Goal: Information Seeking & Learning: Learn about a topic

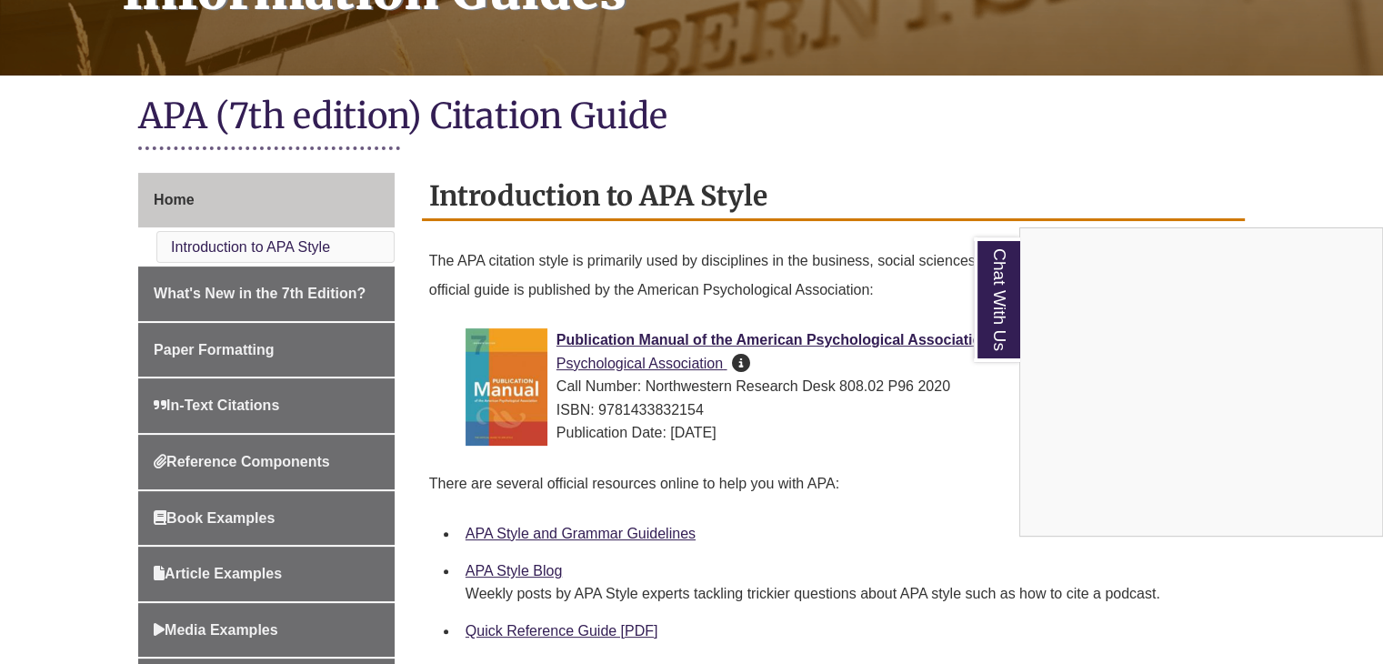
scroll to position [545, 0]
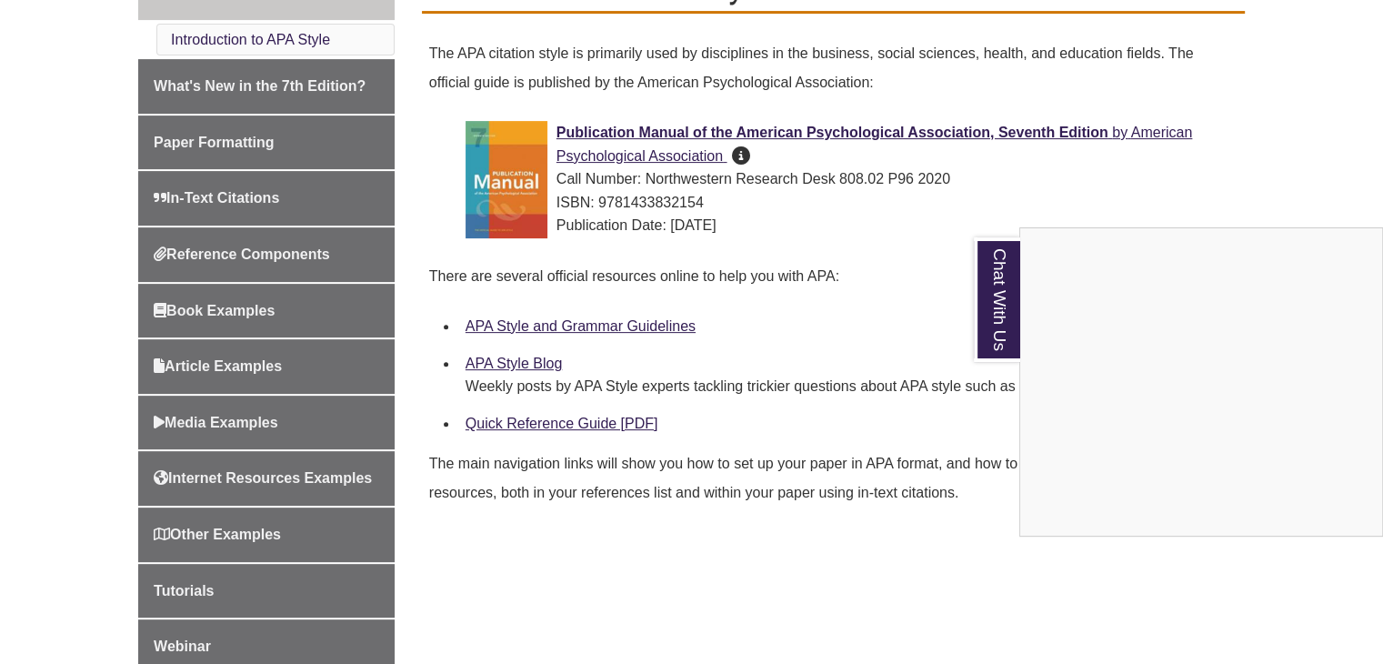
click at [894, 189] on div "Chat With Us" at bounding box center [691, 332] width 1383 height 664
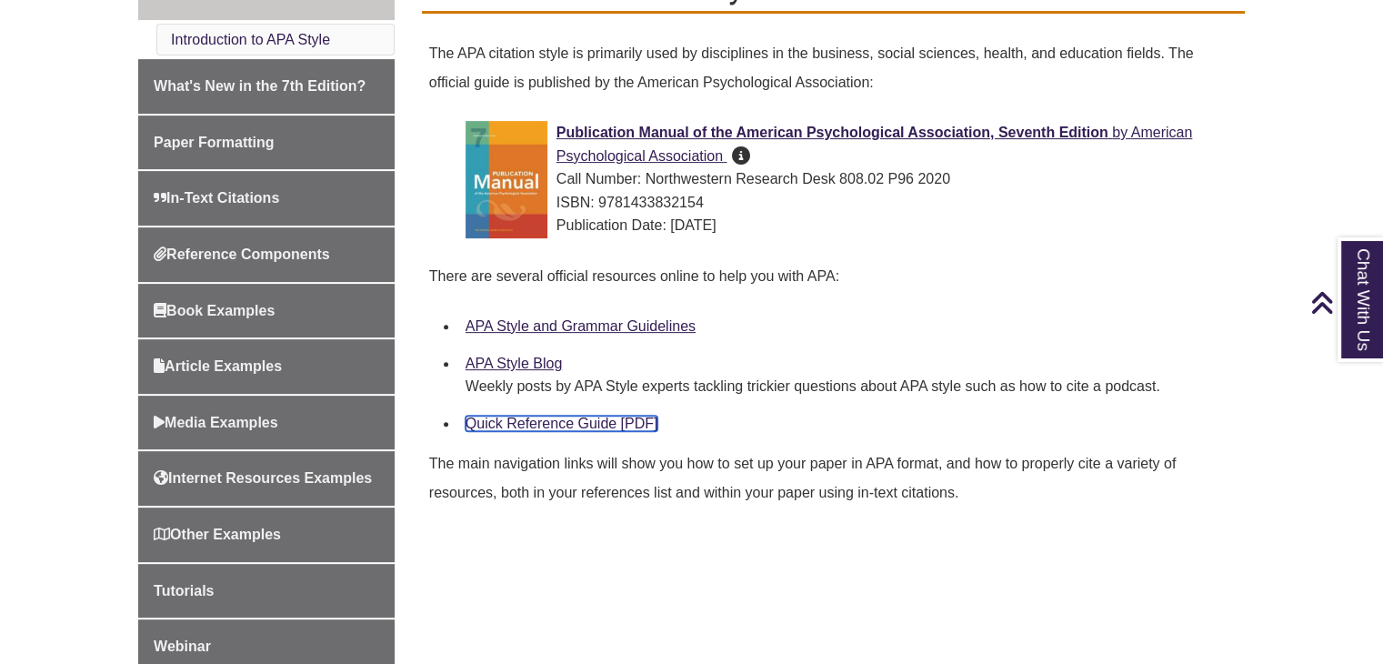
click at [606, 424] on link "Quick Reference Guide [PDF]" at bounding box center [561, 422] width 193 height 15
click at [649, 315] on div "APA Style and Grammar Guidelines" at bounding box center [847, 326] width 764 height 24
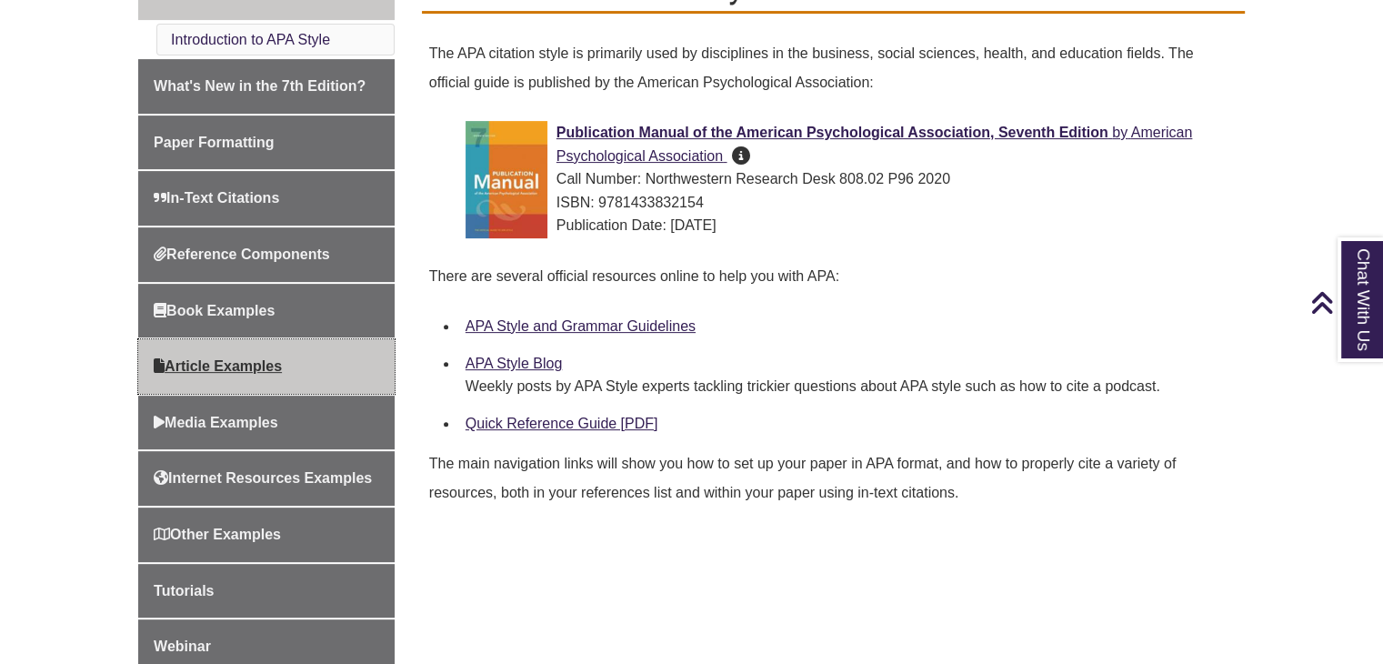
click at [327, 363] on link "Article Examples" at bounding box center [266, 366] width 256 height 55
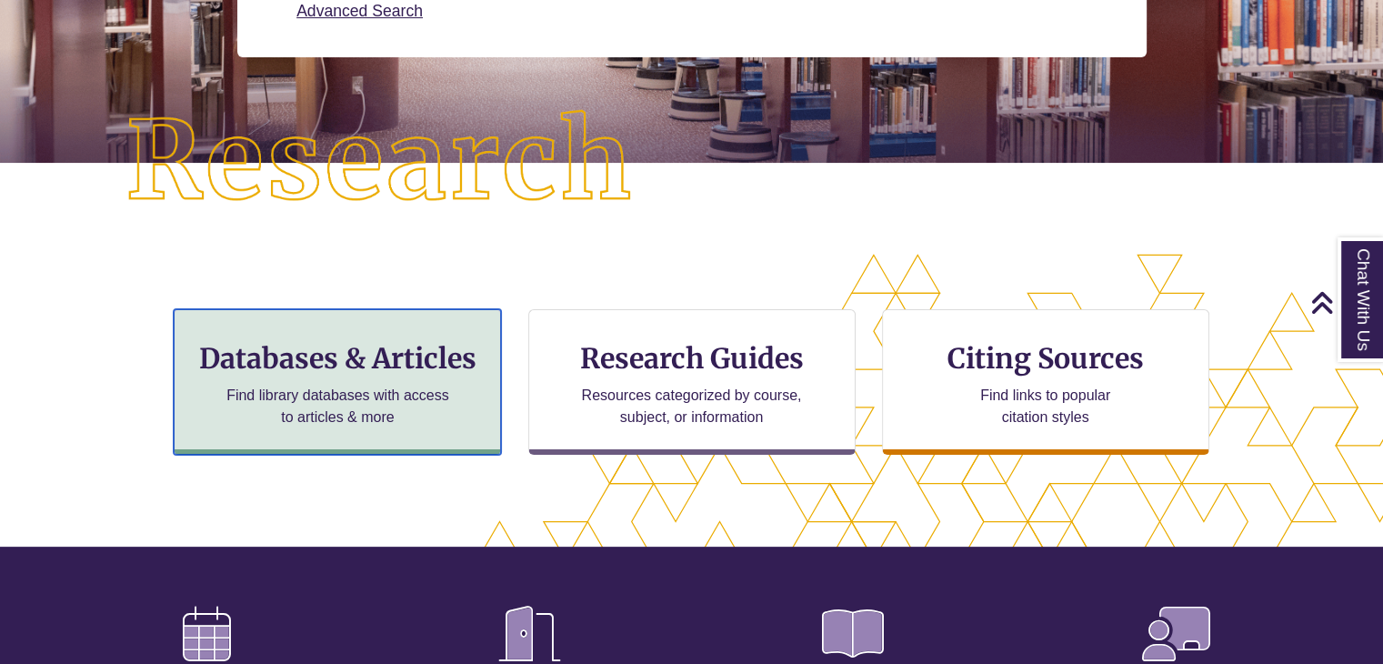
click at [425, 381] on div "Databases & Articles Find library databases with access to articles & more" at bounding box center [337, 381] width 327 height 145
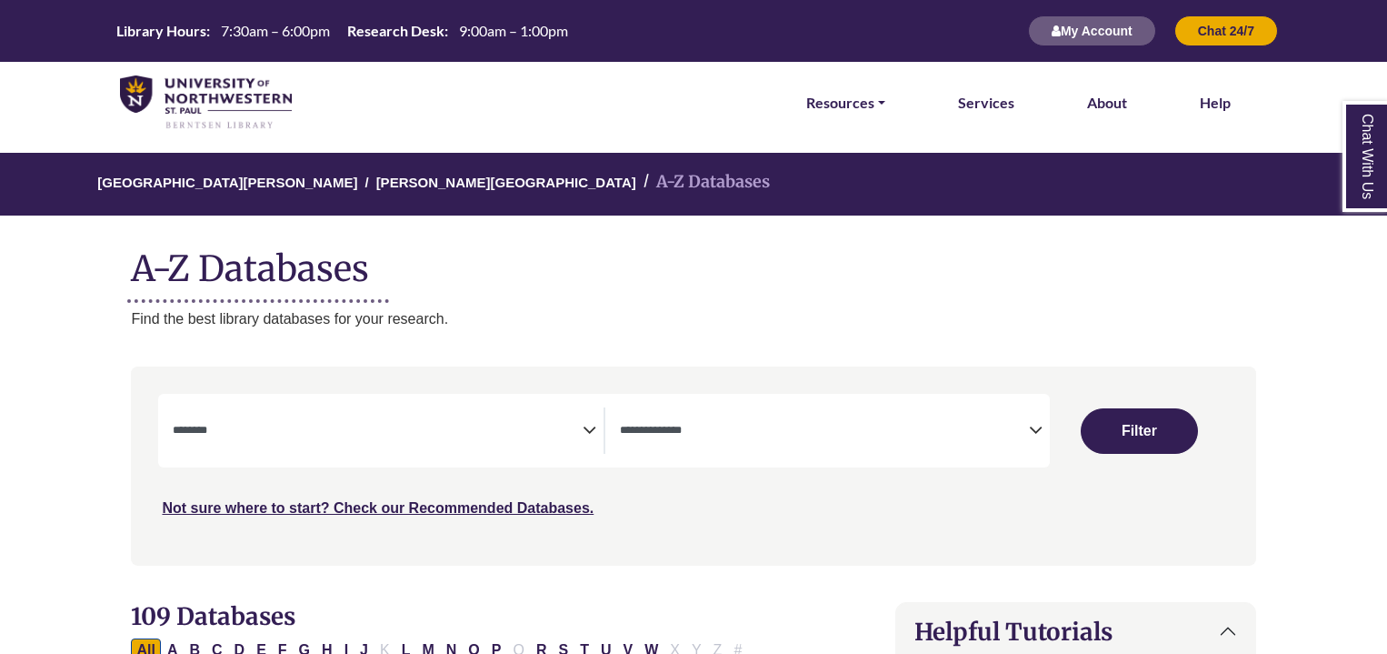
select select "Database Subject Filter"
select select "Database Types Filter"
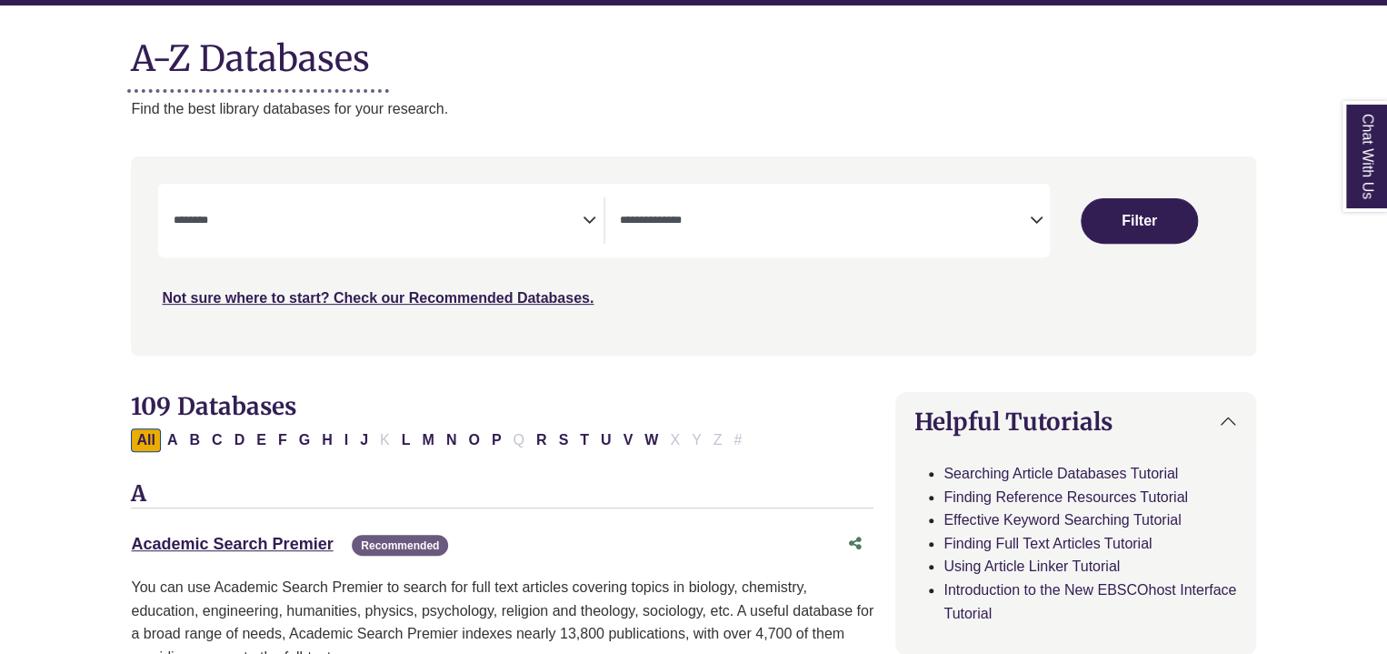
scroll to position [364, 0]
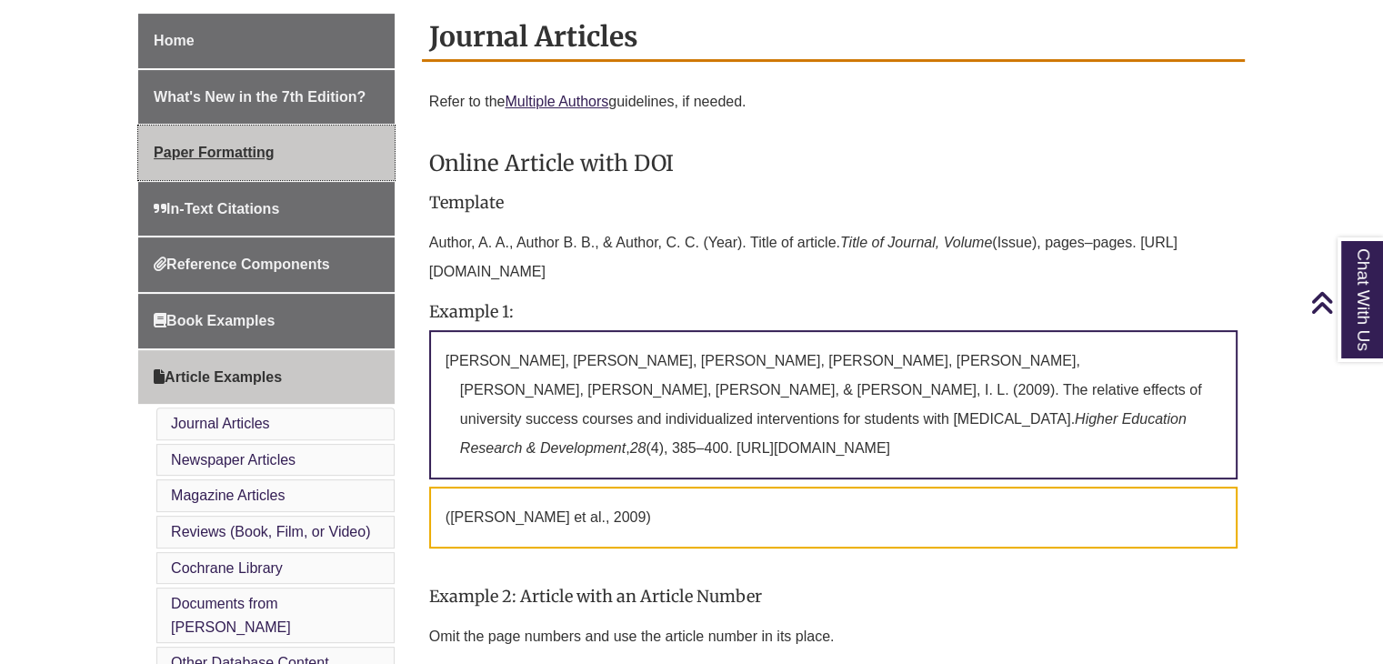
scroll to position [454, 0]
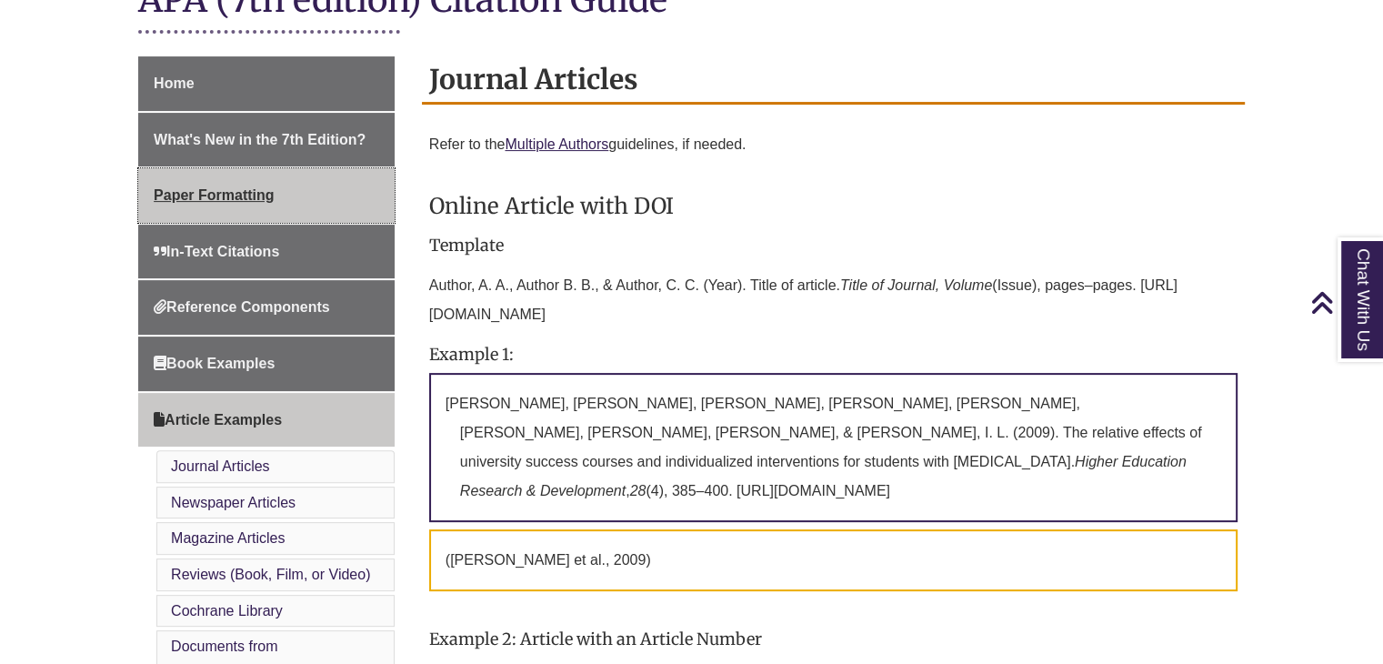
click at [328, 194] on link "Paper Formatting" at bounding box center [266, 195] width 256 height 55
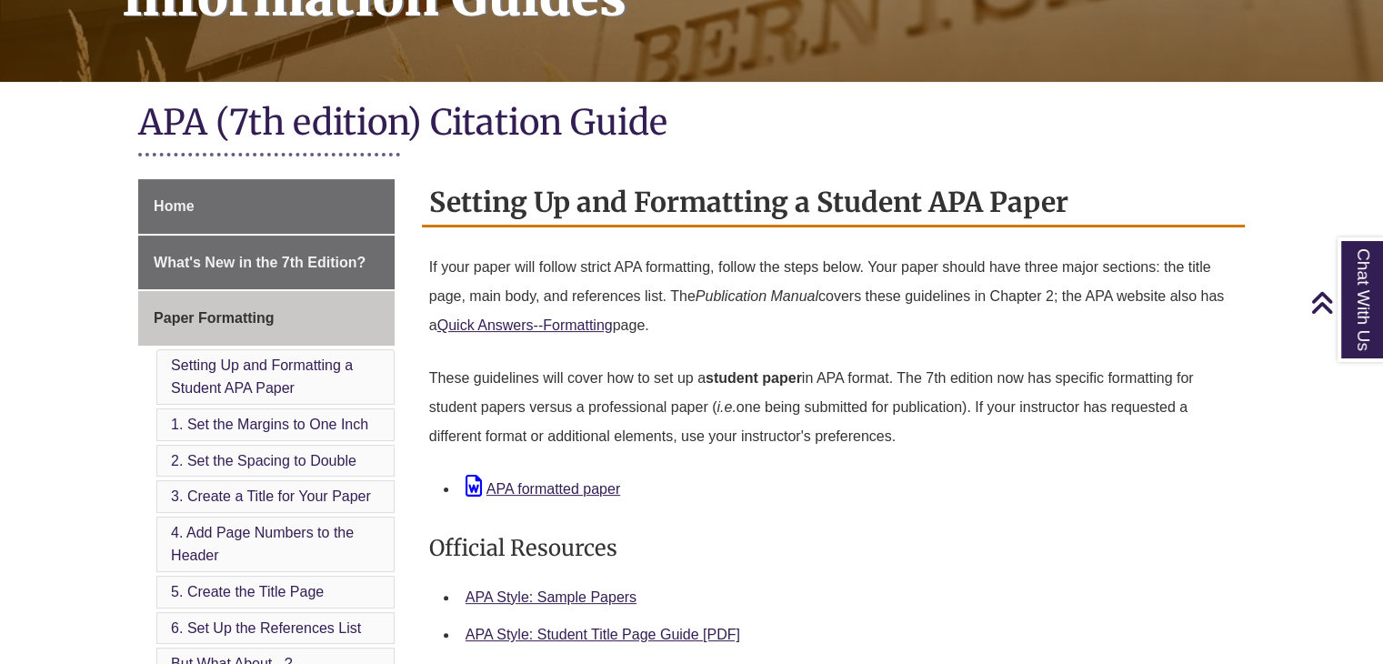
scroll to position [364, 0]
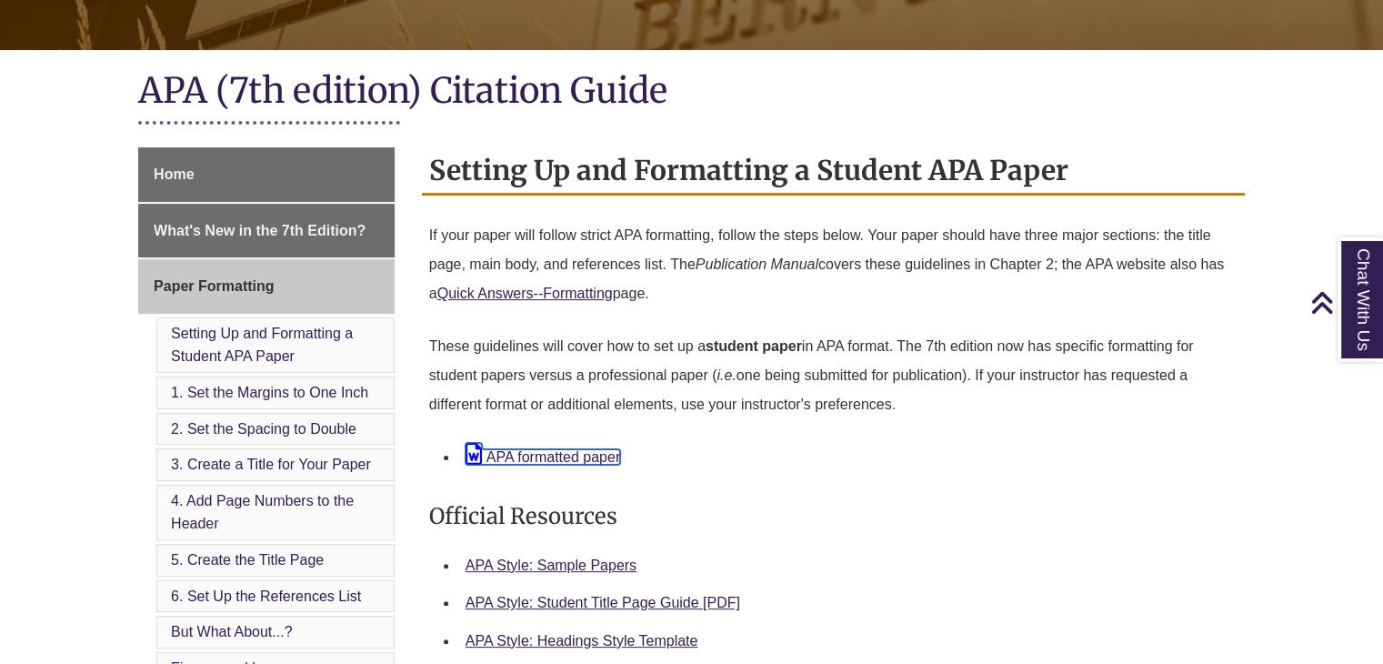
click at [594, 449] on link "APA formatted paper" at bounding box center [542, 456] width 155 height 15
drag, startPoint x: 1071, startPoint y: 478, endPoint x: 1065, endPoint y: 469, distance: 10.6
click at [1071, 477] on div "Official Resources" at bounding box center [833, 511] width 808 height 70
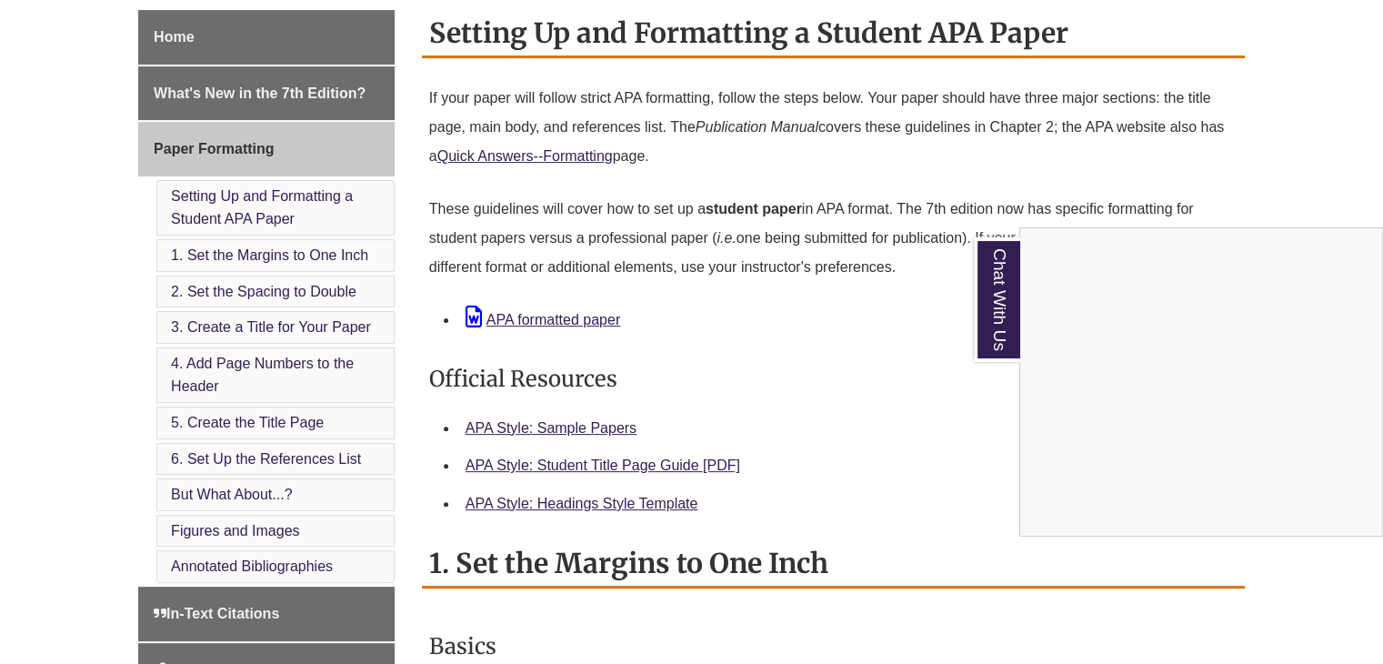
scroll to position [545, 0]
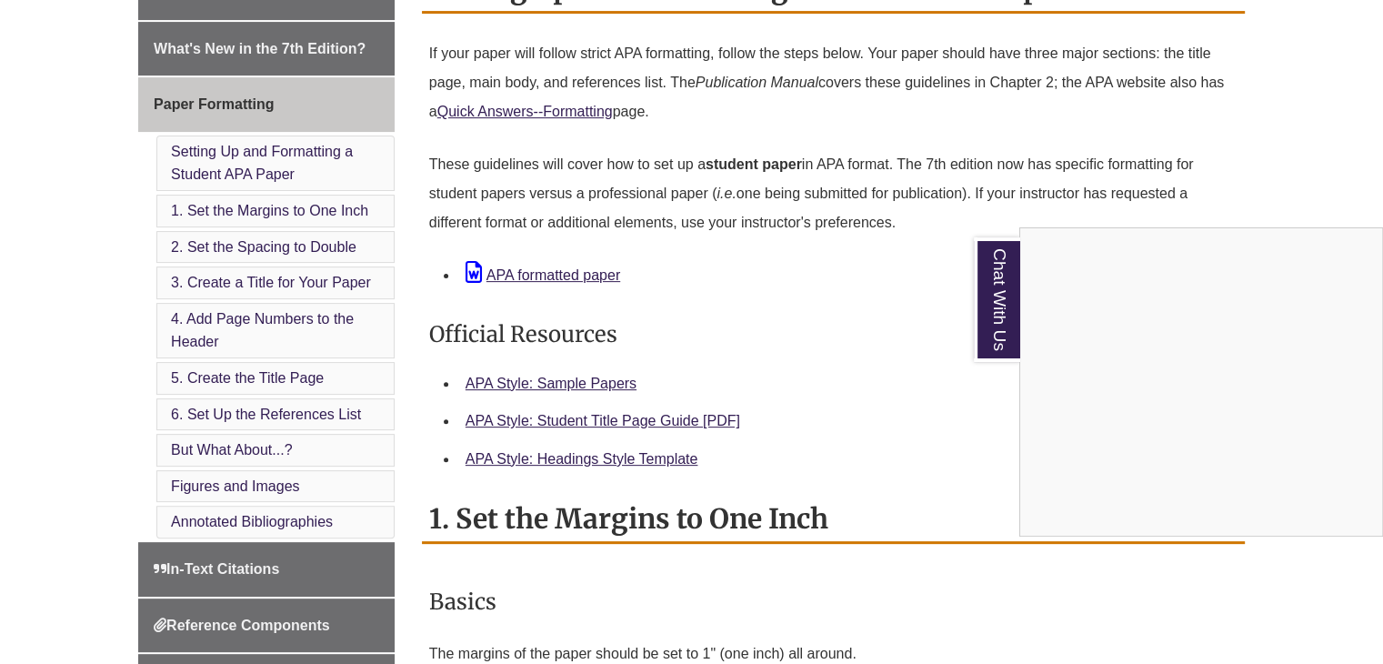
click at [607, 381] on div "Chat With Us" at bounding box center [691, 332] width 1383 height 664
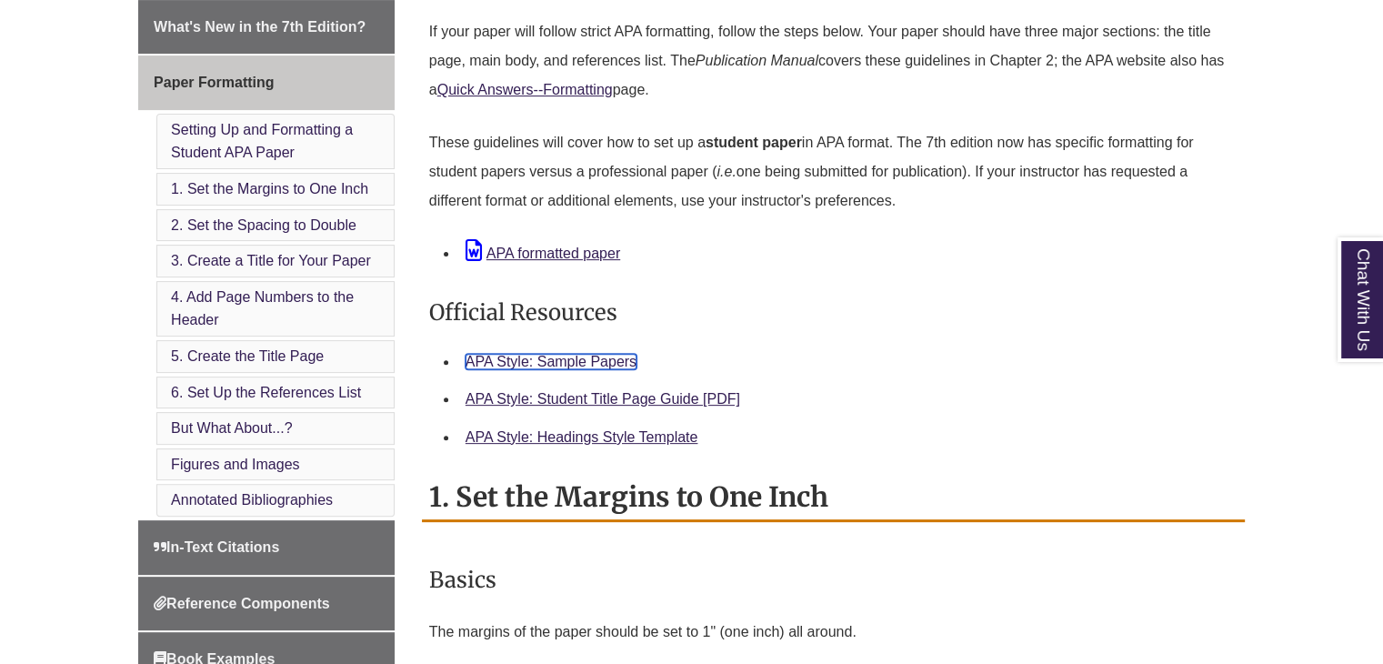
scroll to position [526, 0]
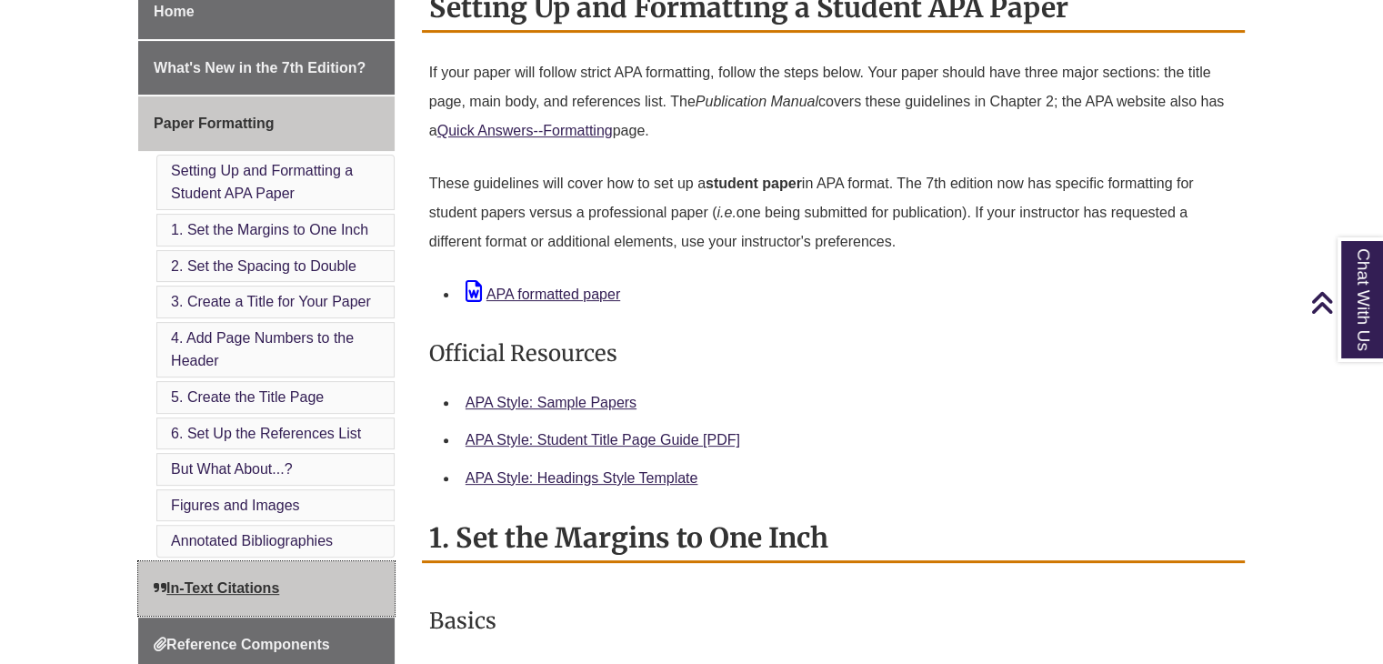
click at [285, 589] on link "In-Text Citations" at bounding box center [266, 588] width 256 height 55
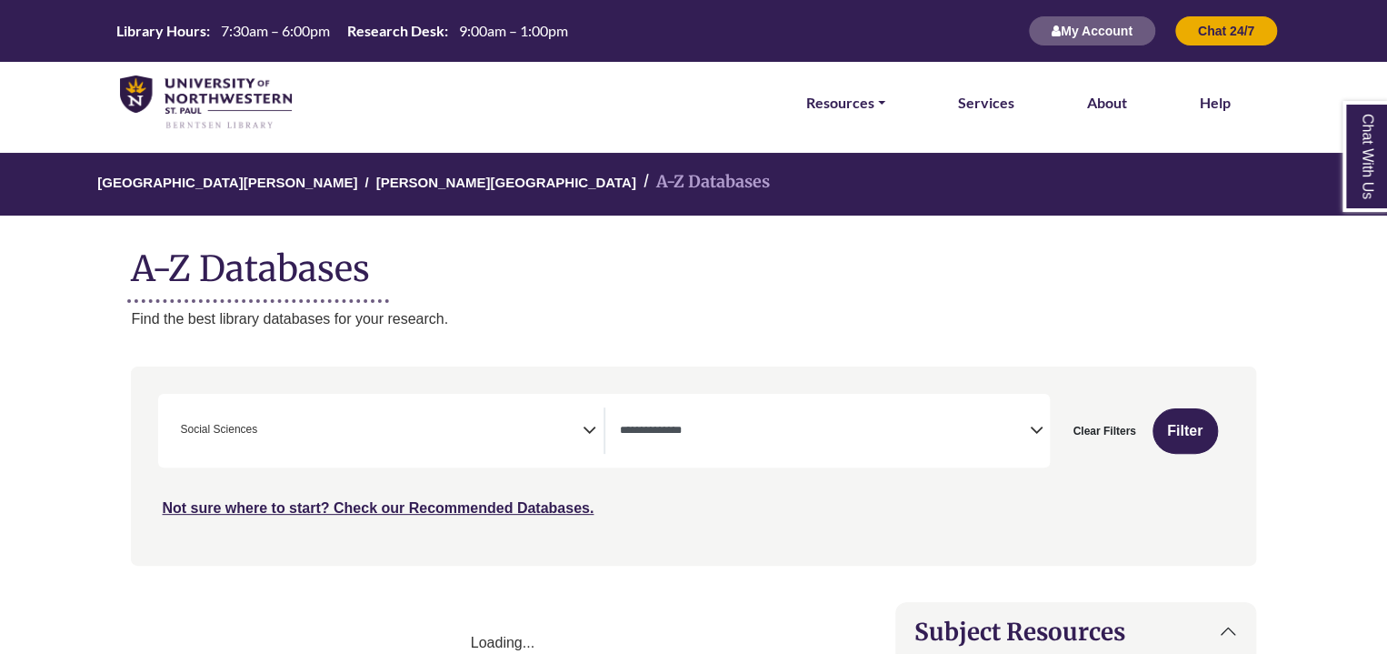
select select "Database Types Filter"
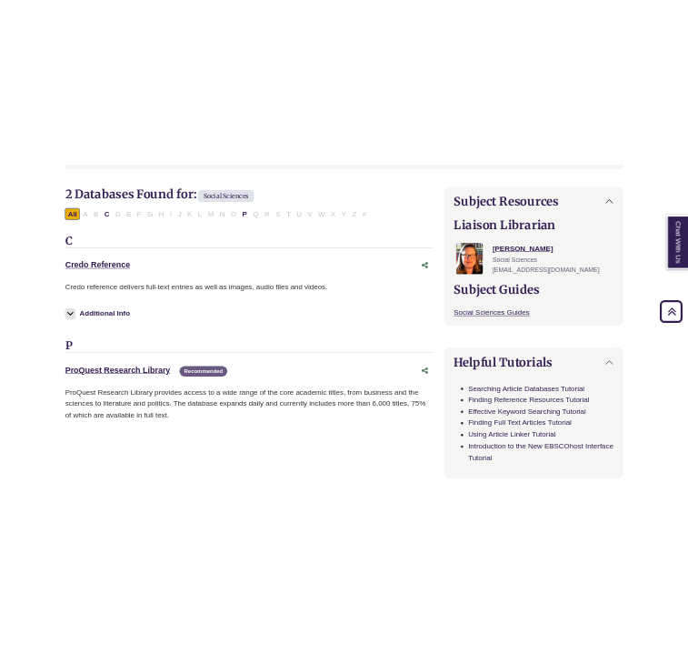
scroll to position [636, 0]
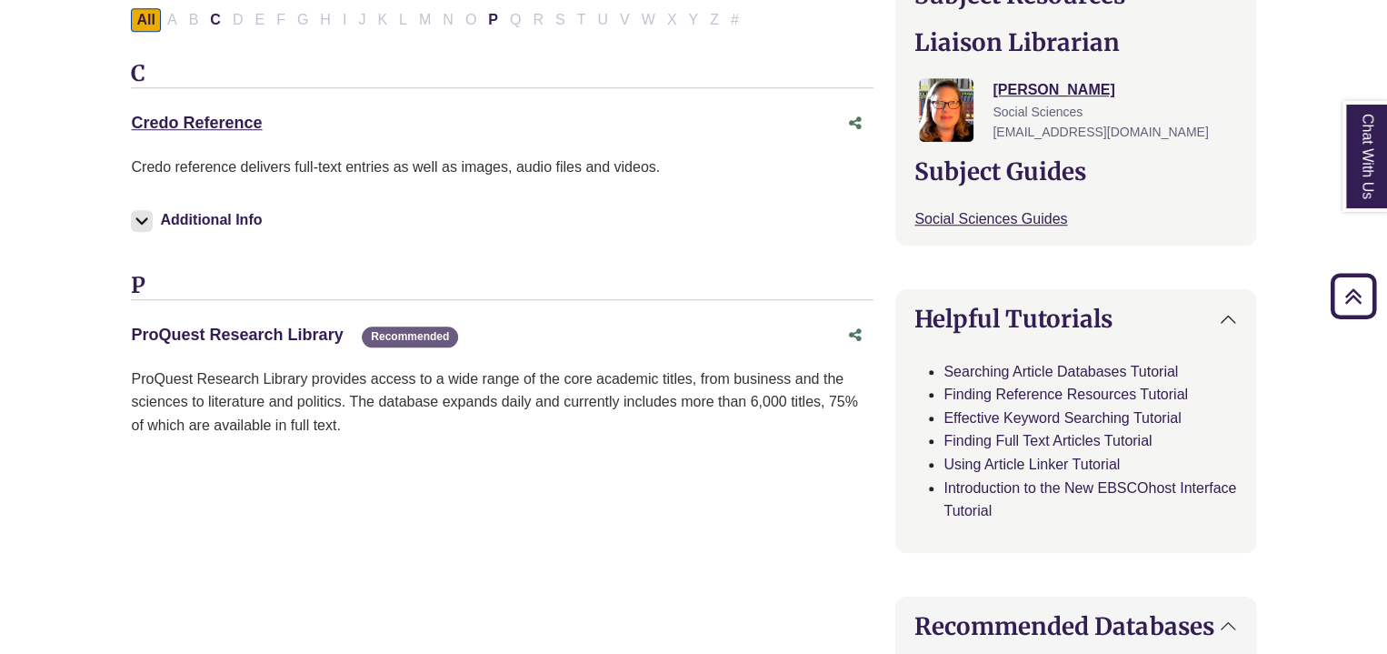
click at [294, 328] on link "ProQuest Research Library This link opens in a new window" at bounding box center [237, 334] width 212 height 18
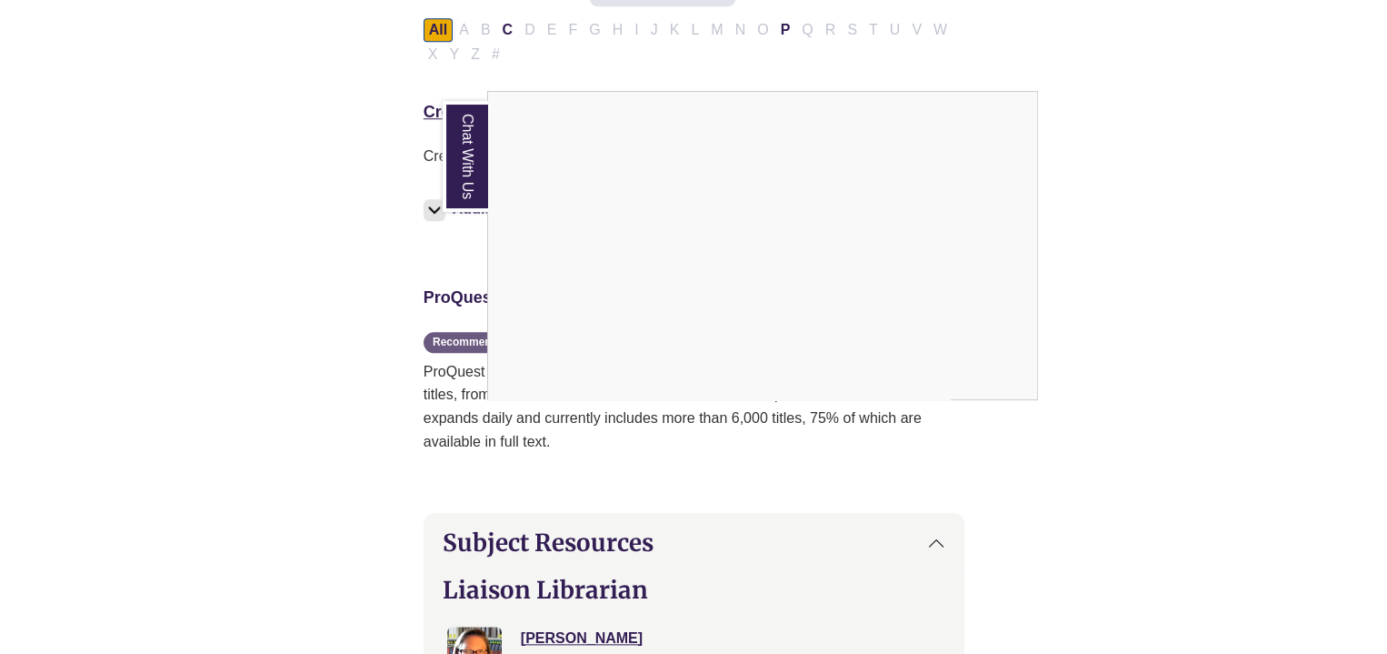
scroll to position [555, 0]
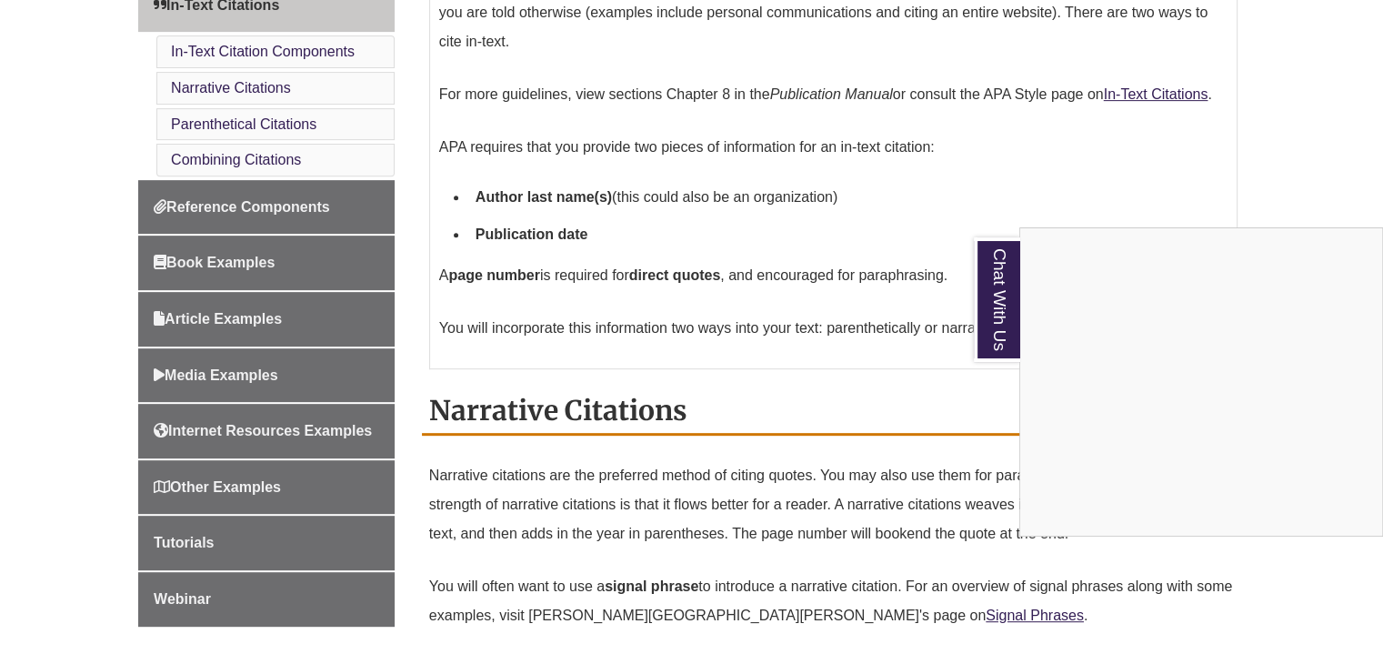
scroll to position [545, 0]
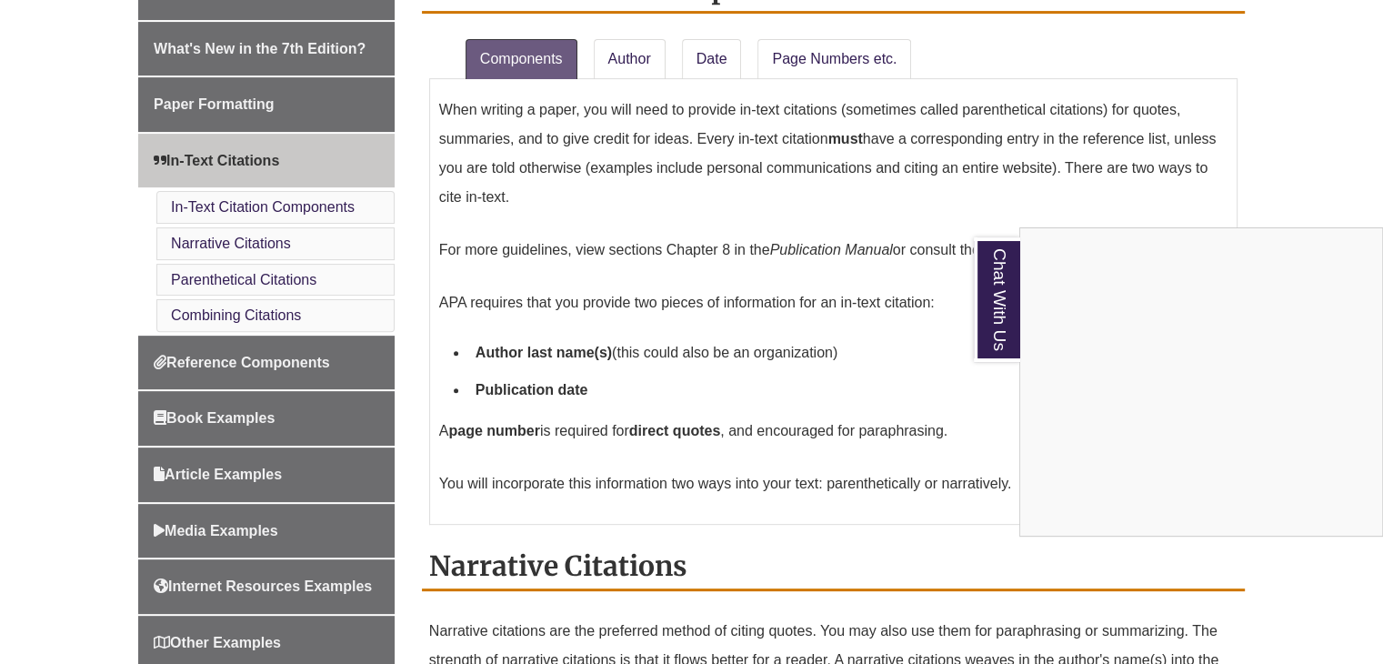
click at [635, 55] on div "Chat With Us" at bounding box center [691, 332] width 1383 height 664
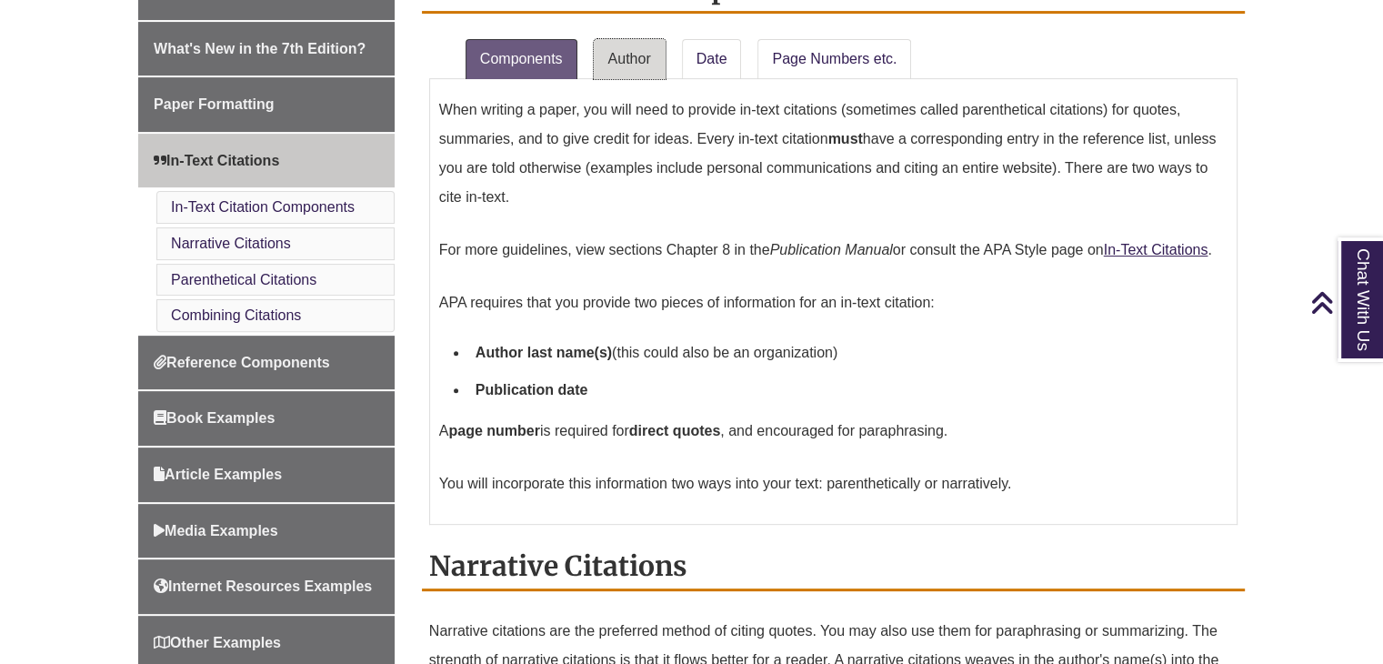
click at [619, 45] on link "Author" at bounding box center [630, 59] width 72 height 40
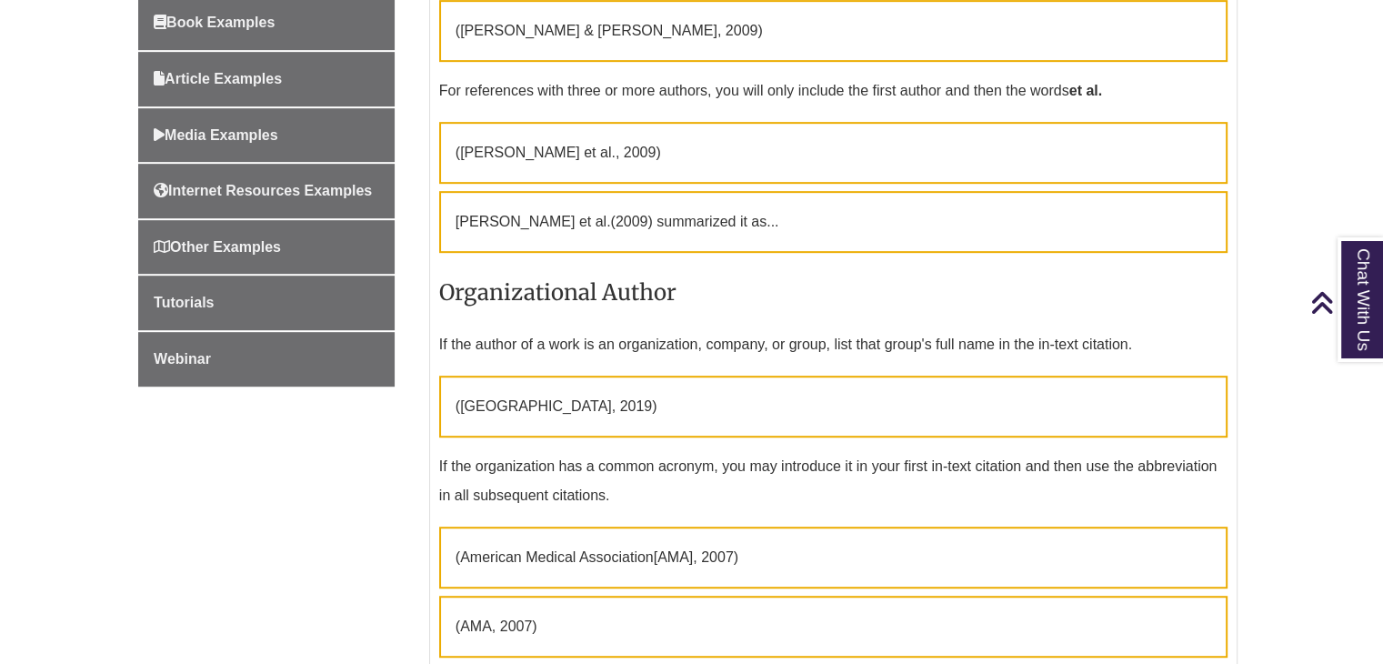
scroll to position [909, 0]
